Goal: Task Accomplishment & Management: Complete application form

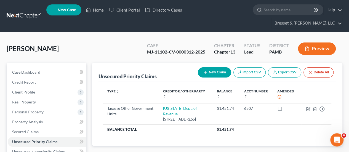
click at [29, 12] on link at bounding box center [24, 16] width 35 height 10
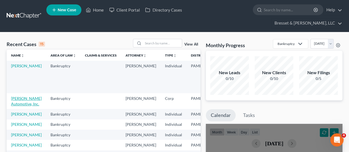
click at [20, 96] on link "[PERSON_NAME] Automotive, Inc." at bounding box center [26, 101] width 31 height 10
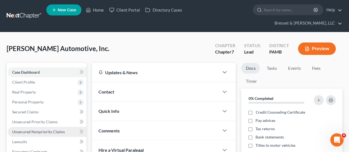
click at [48, 129] on span "Unsecured Nonpriority Claims" at bounding box center [38, 131] width 53 height 5
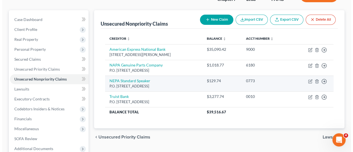
scroll to position [53, 0]
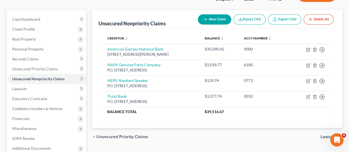
click at [207, 14] on button "New Claim" at bounding box center [214, 19] width 33 height 10
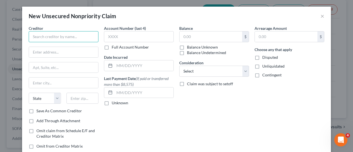
click at [47, 35] on input "text" at bounding box center [64, 36] width 70 height 11
type input "Truist Bank"
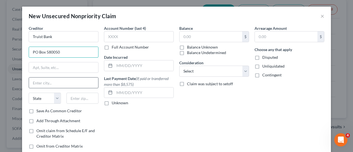
type input "PO Box 580050"
click at [51, 83] on input "text" at bounding box center [63, 82] width 69 height 10
type input "Charlotte"
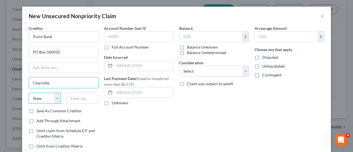
click at [43, 95] on select "State [US_STATE] AK AR AZ CA CO CT DE DC [GEOGRAPHIC_DATA] [GEOGRAPHIC_DATA] GU…" at bounding box center [45, 98] width 32 height 11
select select "28"
click at [29, 93] on select "State [US_STATE] AK AR AZ CA CO CT DE DC [GEOGRAPHIC_DATA] [GEOGRAPHIC_DATA] GU…" at bounding box center [45, 98] width 32 height 11
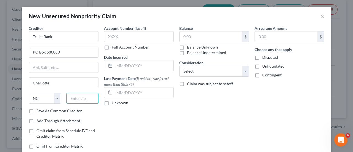
click at [79, 96] on input "text" at bounding box center [82, 98] width 32 height 11
type input "28258"
click at [134, 38] on input "text" at bounding box center [139, 36] width 70 height 11
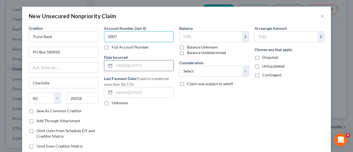
type input "0007"
click at [129, 66] on input "text" at bounding box center [143, 65] width 59 height 10
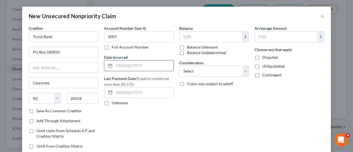
click at [129, 66] on input "text" at bounding box center [143, 65] width 59 height 10
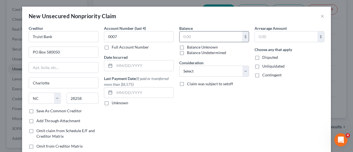
click at [191, 36] on input "text" at bounding box center [211, 36] width 63 height 10
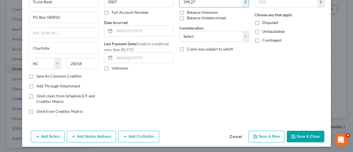
type input "398.27"
click at [272, 137] on button "Save & New" at bounding box center [266, 137] width 36 height 12
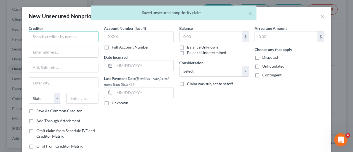
click at [59, 39] on input "text" at bounding box center [64, 36] width 70 height 11
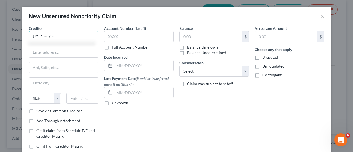
type input "UGI Electric"
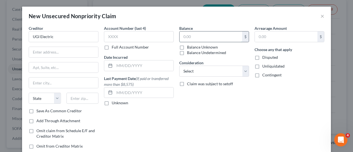
click at [212, 39] on input "text" at bounding box center [211, 36] width 63 height 10
type input "229.04"
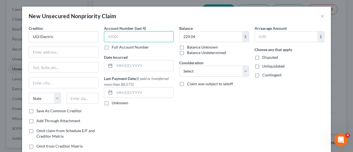
click at [130, 32] on input "text" at bounding box center [139, 36] width 70 height 11
type input "4379"
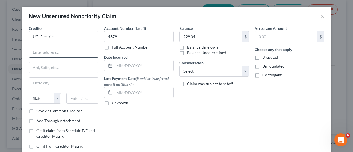
click at [60, 51] on input "text" at bounding box center [63, 52] width 69 height 10
type input "PO Box 13009"
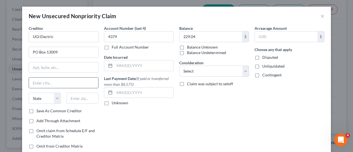
click at [47, 85] on input "text" at bounding box center [63, 82] width 69 height 10
type input "Reading"
select select "39"
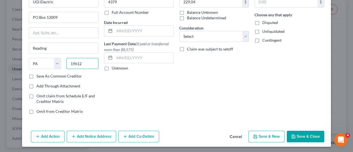
type input "19612"
click at [274, 135] on button "Save & New" at bounding box center [266, 137] width 36 height 12
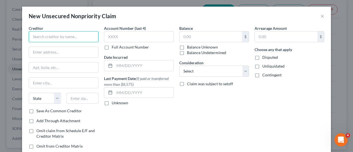
click at [81, 35] on input "text" at bounding box center [64, 36] width 70 height 11
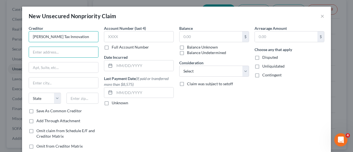
click at [85, 36] on input "[PERSON_NAME] Tax Innovation" at bounding box center [64, 36] width 70 height 11
type input "[PERSON_NAME] Tax Innovations"
click at [82, 50] on input "text" at bounding box center [63, 52] width 69 height 10
type input "PO Box 25143"
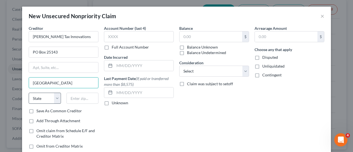
type input "[GEOGRAPHIC_DATA]"
click at [46, 100] on select "State [US_STATE] AK AR AZ CA CO CT DE DC [GEOGRAPHIC_DATA] [GEOGRAPHIC_DATA] GU…" at bounding box center [45, 98] width 32 height 11
select select "39"
click at [29, 93] on select "State [US_STATE] AK AR AZ CA CO CT DE DC [GEOGRAPHIC_DATA] [GEOGRAPHIC_DATA] GU…" at bounding box center [45, 98] width 32 height 11
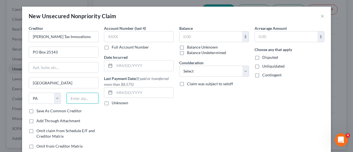
click at [88, 98] on input "text" at bounding box center [82, 98] width 32 height 11
type input "18002"
click at [141, 39] on input "text" at bounding box center [139, 36] width 70 height 11
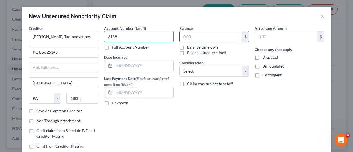
type input "3139"
click at [202, 34] on input "text" at bounding box center [211, 36] width 63 height 10
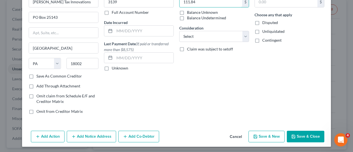
type input "111.84"
click at [274, 138] on button "Save & New" at bounding box center [266, 137] width 36 height 12
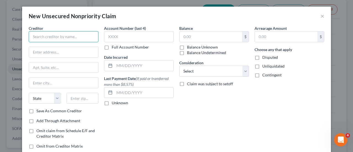
click at [51, 39] on input "text" at bounding box center [64, 36] width 70 height 11
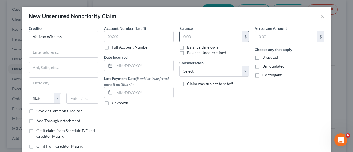
click at [198, 35] on input "text" at bounding box center [211, 36] width 63 height 10
type input "Verizon Wireless"
type input "1,238.01"
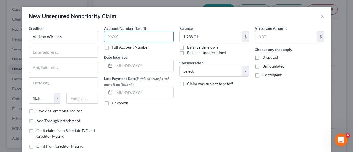
click at [148, 36] on input "text" at bounding box center [139, 36] width 70 height 11
type input "0197"
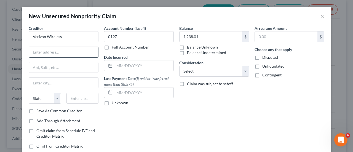
click at [55, 50] on input "text" at bounding box center [63, 52] width 69 height 10
type input "[STREET_ADDRESS]"
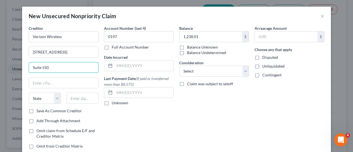
type input "Suite 550"
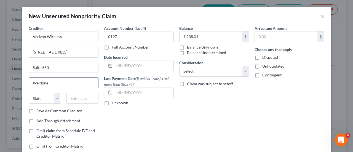
click at [66, 80] on input "Weldone" at bounding box center [63, 82] width 69 height 10
drag, startPoint x: 66, startPoint y: 80, endPoint x: 44, endPoint y: 81, distance: 22.1
click at [44, 81] on input "Weldone Spring" at bounding box center [63, 82] width 69 height 10
click at [47, 82] on input "Weldone Spring" at bounding box center [63, 82] width 69 height 10
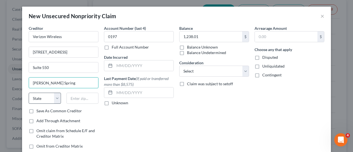
type input "[PERSON_NAME] Spring"
click at [44, 98] on select "State [US_STATE] AK AR AZ CA CO CT DE DC [GEOGRAPHIC_DATA] [GEOGRAPHIC_DATA] GU…" at bounding box center [45, 98] width 32 height 11
select select "26"
click at [29, 93] on select "State [US_STATE] AK AR AZ CA CO CT DE DC [GEOGRAPHIC_DATA] [GEOGRAPHIC_DATA] GU…" at bounding box center [45, 98] width 32 height 11
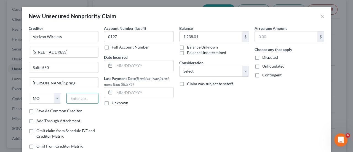
click at [73, 97] on input "text" at bounding box center [82, 98] width 32 height 11
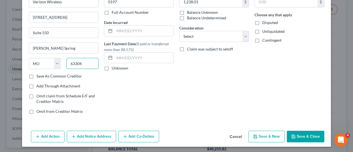
type input "63304"
click at [267, 135] on button "Save & New" at bounding box center [266, 137] width 36 height 12
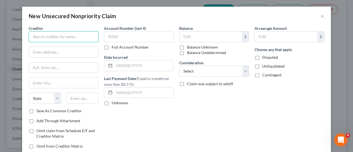
click at [50, 39] on input "text" at bounding box center [64, 36] width 70 height 11
type input "First National Bank"
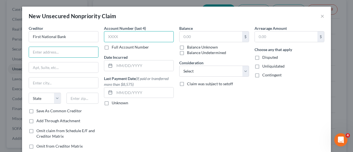
click at [122, 35] on input "text" at bounding box center [139, 36] width 70 height 11
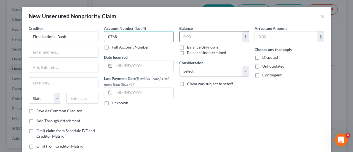
type input "0768"
click at [197, 36] on input "text" at bounding box center [211, 36] width 63 height 10
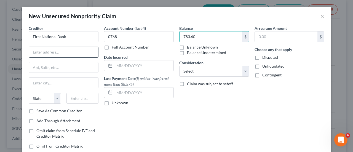
type input "783.60"
click at [45, 53] on input "text" at bounding box center [63, 52] width 69 height 10
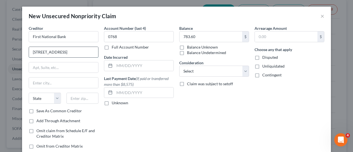
type input "[STREET_ADDRESS]"
type input "Hermitage"
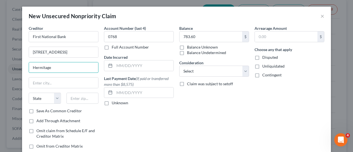
drag, startPoint x: 53, startPoint y: 66, endPoint x: 19, endPoint y: 62, distance: 35.0
click at [19, 62] on div "New Unsecured Nonpriority Claim × Creditor * First National Bank [STREET_ADDRES…" at bounding box center [176, 76] width 353 height 152
click at [47, 82] on input "text" at bounding box center [63, 82] width 69 height 10
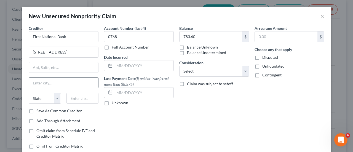
paste input "Hermitage"
type input "Hermitage"
click at [42, 96] on select "State [US_STATE] AK AR AZ CA CO CT DE DC [GEOGRAPHIC_DATA] [GEOGRAPHIC_DATA] GU…" at bounding box center [45, 98] width 32 height 11
select select "39"
click at [29, 93] on select "State [US_STATE] AK AR AZ CA CO CT DE DC [GEOGRAPHIC_DATA] [GEOGRAPHIC_DATA] GU…" at bounding box center [45, 98] width 32 height 11
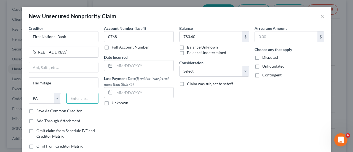
click at [82, 97] on input "text" at bounding box center [82, 98] width 32 height 11
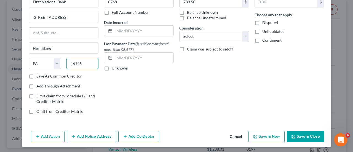
type input "16148"
click at [266, 136] on button "Save & New" at bounding box center [266, 137] width 36 height 12
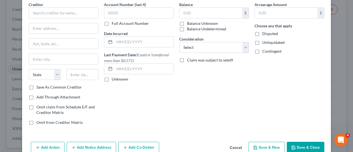
scroll to position [0, 0]
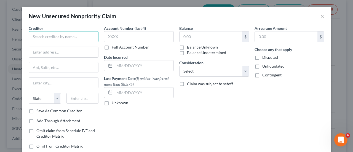
click at [50, 35] on input "text" at bounding box center [64, 36] width 70 height 11
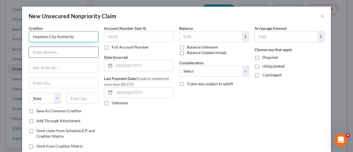
type input "Hazelton City Authority"
click at [63, 49] on input "text" at bounding box center [63, 52] width 69 height 10
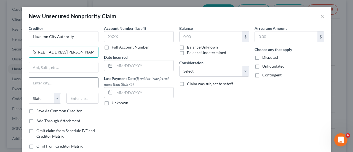
type input "[STREET_ADDRESS][PERSON_NAME]"
click at [49, 84] on input "text" at bounding box center [63, 82] width 69 height 10
type input "[PERSON_NAME]"
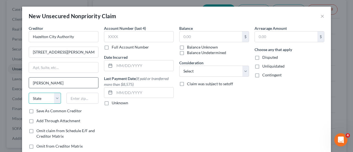
select select "39"
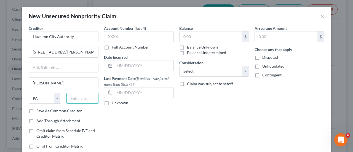
click at [82, 97] on input "text" at bounding box center [82, 98] width 32 height 11
type input "18201"
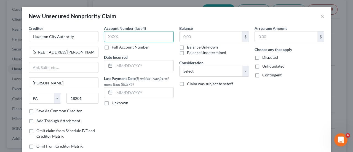
type input "Hazleton"
click at [136, 34] on input "text" at bounding box center [139, 36] width 70 height 11
type input "0"
type input "186-"
click at [112, 47] on label "Full Account Number" at bounding box center [130, 47] width 37 height 6
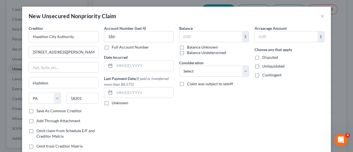
click at [114, 47] on input "Full Account Number" at bounding box center [116, 46] width 4 height 4
click at [132, 37] on input "186-" at bounding box center [139, 36] width 70 height 11
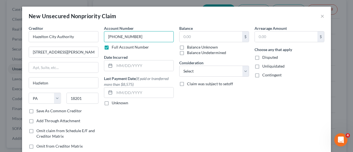
type input "[PHONE_NUMBER]"
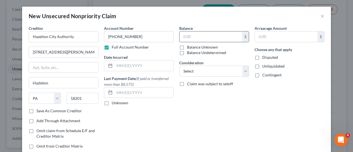
click at [197, 36] on input "text" at bounding box center [211, 36] width 63 height 10
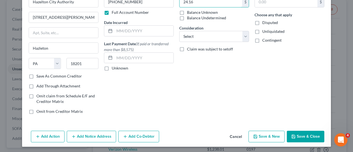
type input "24.16"
click at [256, 132] on button "Save & New" at bounding box center [266, 137] width 36 height 12
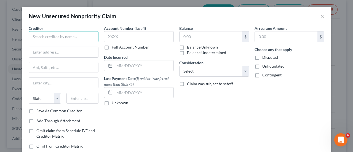
click at [62, 37] on input "text" at bounding box center [64, 36] width 70 height 11
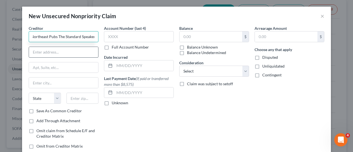
type input "21st Century Media Northeast Pubs The Standard Speaker"
click at [73, 49] on input "text" at bounding box center [63, 52] width 69 height 10
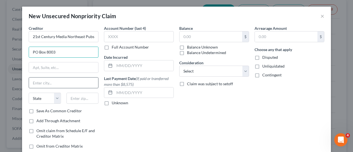
type input "PO Box 8003"
click at [43, 81] on input "text" at bounding box center [63, 82] width 69 height 10
type input "[PERSON_NAME]"
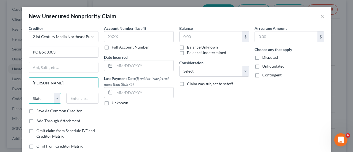
click at [47, 98] on select "State [US_STATE] AK AR AZ CA CO CT DE DC [GEOGRAPHIC_DATA] [GEOGRAPHIC_DATA] GU…" at bounding box center [45, 98] width 32 height 11
select select "36"
click at [29, 93] on select "State [US_STATE] AK AR AZ CA CO CT DE DC [GEOGRAPHIC_DATA] [GEOGRAPHIC_DATA] GU…" at bounding box center [45, 98] width 32 height 11
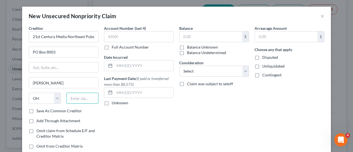
click at [78, 98] on input "text" at bounding box center [82, 98] width 32 height 11
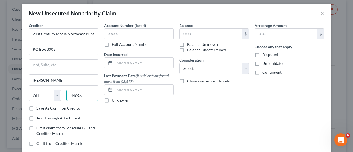
scroll to position [3, 0]
type input "44096"
click at [116, 34] on input "text" at bounding box center [139, 33] width 70 height 11
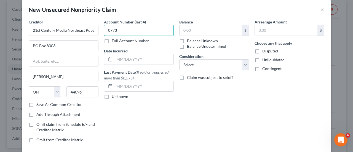
scroll to position [7, 0]
type input "0773"
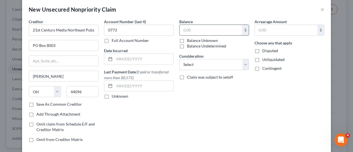
click at [193, 29] on input "text" at bounding box center [211, 30] width 63 height 10
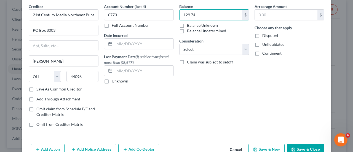
scroll to position [35, 0]
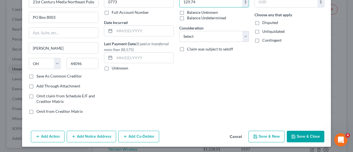
type input "129.74"
click at [267, 135] on button "Save & New" at bounding box center [266, 137] width 36 height 12
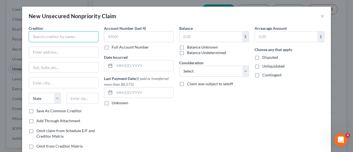
click at [76, 41] on input "text" at bounding box center [64, 36] width 70 height 11
type input "Cedar Street Supply"
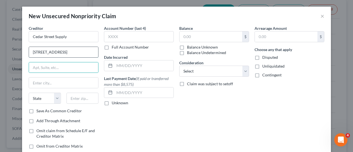
click at [56, 52] on input "[STREET_ADDRESS]" at bounding box center [63, 52] width 69 height 10
type input "[STREET_ADDRESS]"
click at [66, 63] on input "text" at bounding box center [63, 67] width 69 height 10
click at [36, 67] on input "[PERSON_NAME]" at bounding box center [63, 67] width 69 height 10
type input "[PERSON_NAME]"
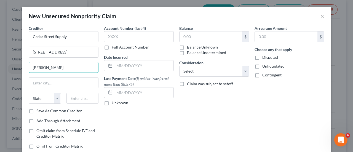
drag, startPoint x: 48, startPoint y: 67, endPoint x: 20, endPoint y: 65, distance: 28.0
click at [22, 65] on div "Creditor * [GEOGRAPHIC_DATA] Supply [STREET_ADDRESS][GEOGRAPHIC_DATA][PERSON_NA…" at bounding box center [176, 94] width 309 height 138
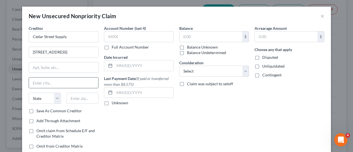
click at [49, 84] on input "text" at bounding box center [63, 82] width 69 height 10
paste input "[PERSON_NAME]"
type input "[PERSON_NAME]"
click at [45, 97] on select "State [US_STATE] AK AR AZ CA CO CT DE DC [GEOGRAPHIC_DATA] [GEOGRAPHIC_DATA] GU…" at bounding box center [45, 98] width 32 height 11
select select "39"
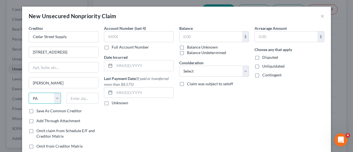
click at [29, 93] on select "State [US_STATE] AK AR AZ CA CO CT DE DC [GEOGRAPHIC_DATA] [GEOGRAPHIC_DATA] GU…" at bounding box center [45, 98] width 32 height 11
click at [84, 99] on input "text" at bounding box center [82, 98] width 32 height 11
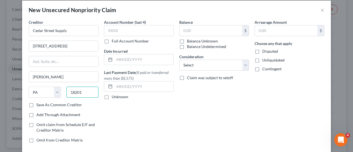
scroll to position [6, 0]
type input "18201"
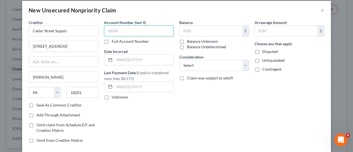
click at [122, 31] on input "text" at bounding box center [139, 30] width 70 height 11
type input "Hazleton"
type input "3426"
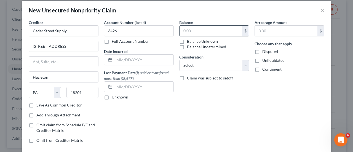
click at [212, 32] on input "text" at bounding box center [211, 31] width 63 height 10
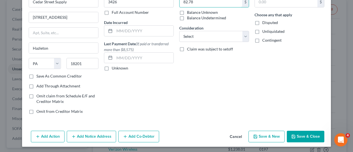
type input "82.78"
click at [268, 134] on button "Save & New" at bounding box center [266, 137] width 36 height 12
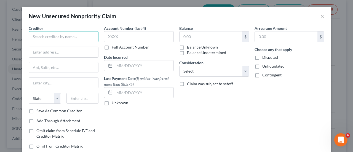
click at [73, 37] on input "text" at bounding box center [64, 36] width 70 height 11
type input "F"
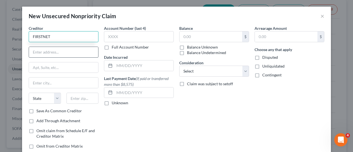
type input "FIRSTNET"
click at [44, 51] on input "text" at bounding box center [63, 52] width 69 height 10
